Goal: Find specific page/section: Find specific page/section

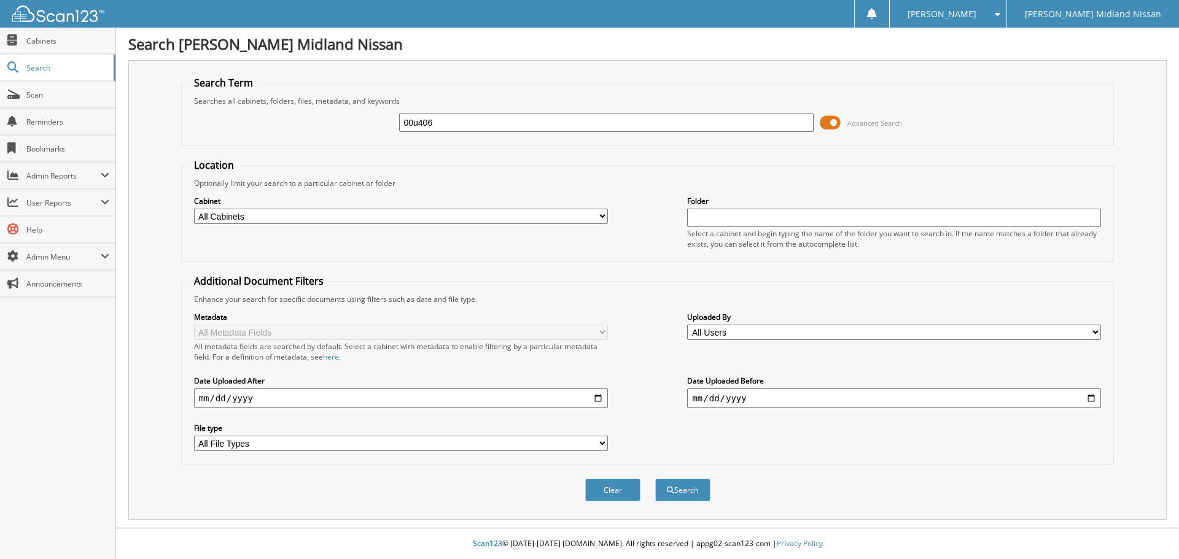
type input "00u406"
click at [655, 479] on button "Search" at bounding box center [682, 490] width 55 height 23
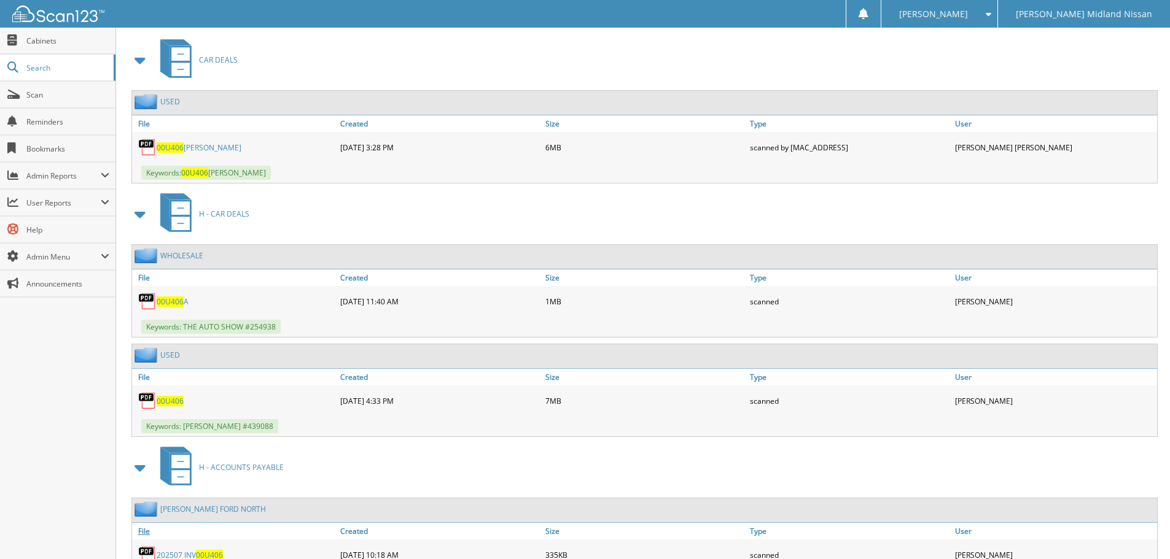
scroll to position [603, 0]
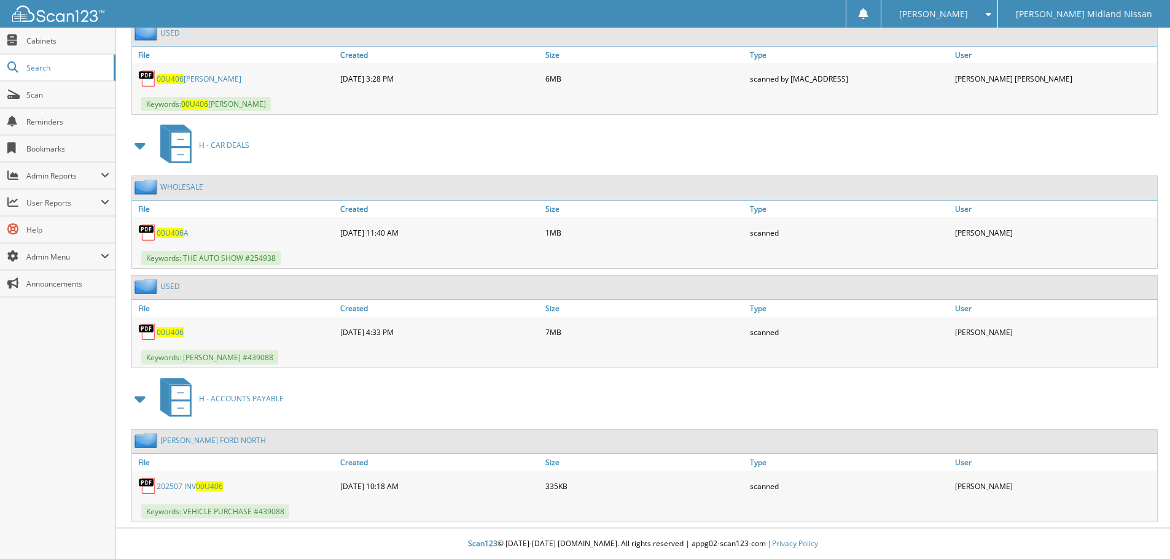
click at [169, 332] on span "00U406" at bounding box center [170, 332] width 27 height 10
